Goal: Submit feedback/report problem

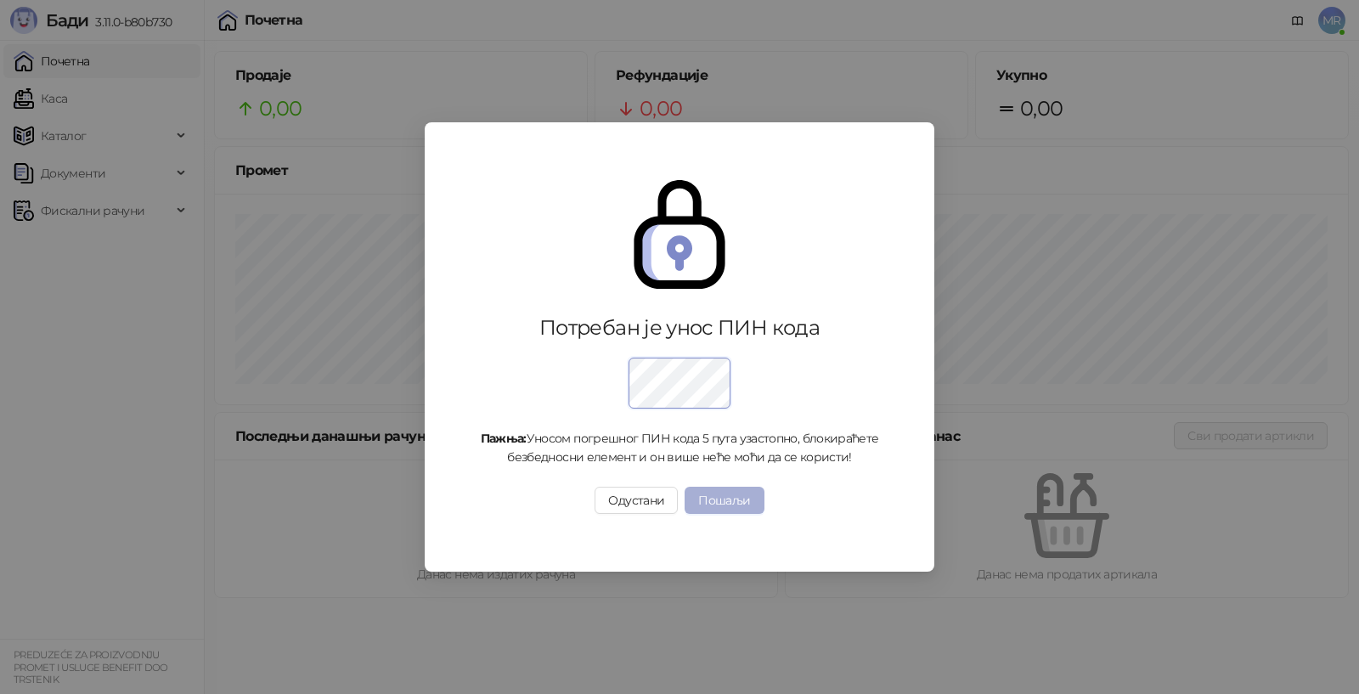
click at [726, 494] on button "Пошаљи" at bounding box center [724, 500] width 79 height 27
click at [729, 500] on button "Пошаљи" at bounding box center [724, 500] width 79 height 27
